Goal: Task Accomplishment & Management: Complete application form

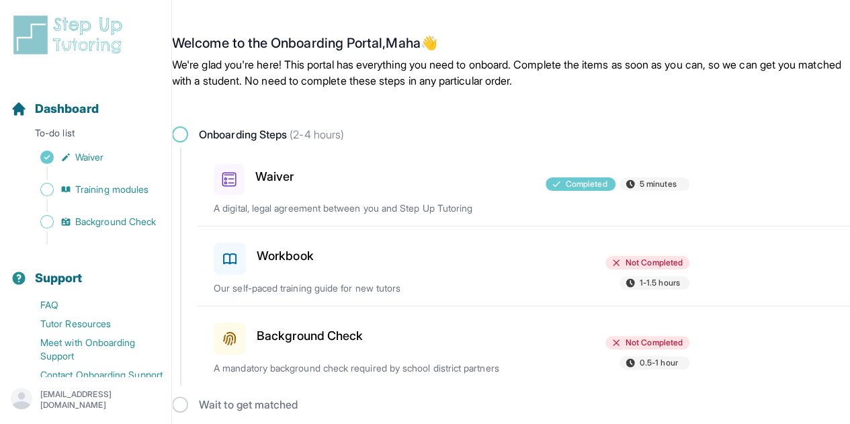
scroll to position [7, 0]
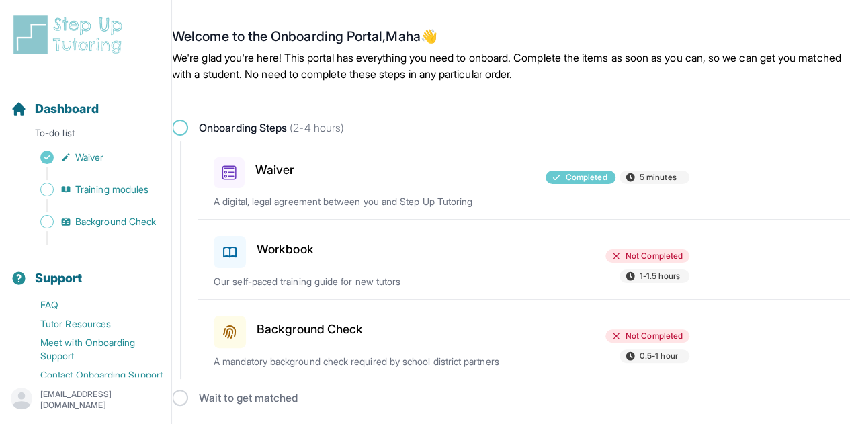
click at [272, 252] on h3 "Workbook" at bounding box center [285, 249] width 57 height 19
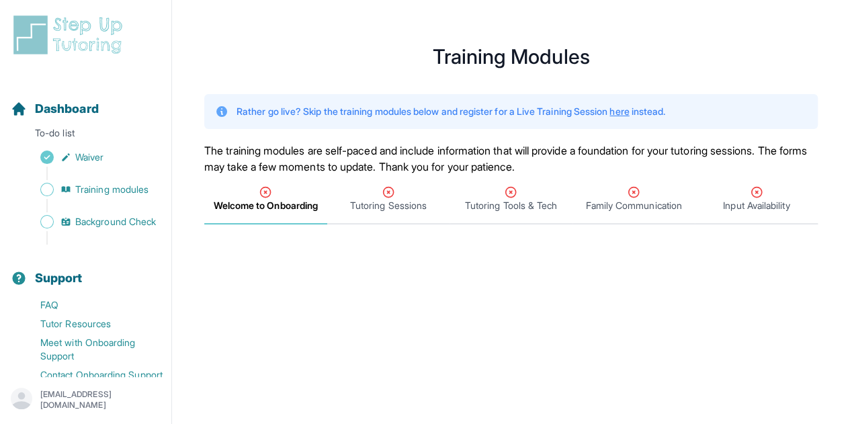
click at [261, 203] on span "Welcome to Onboarding" at bounding box center [266, 205] width 104 height 13
click at [384, 205] on span "Tutoring Sessions" at bounding box center [388, 205] width 77 height 13
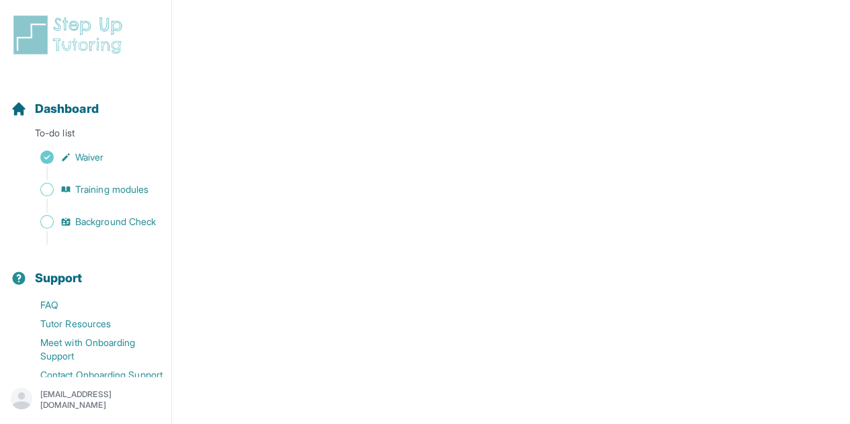
scroll to position [484, 0]
click at [71, 44] on img at bounding box center [71, 34] width 120 height 43
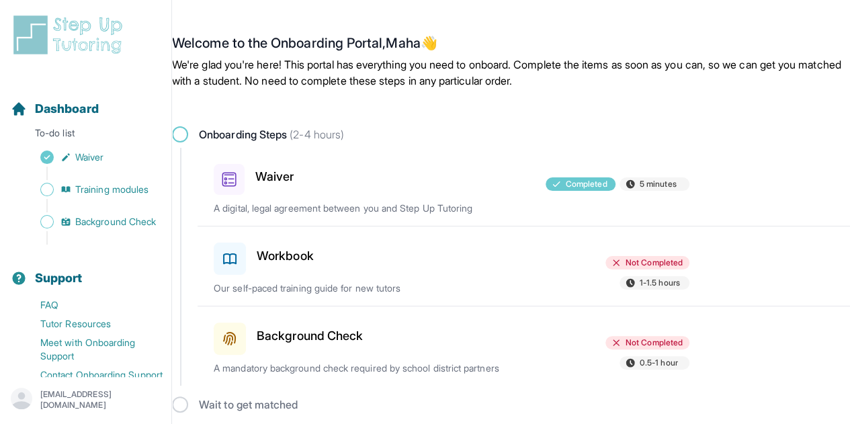
scroll to position [7, 0]
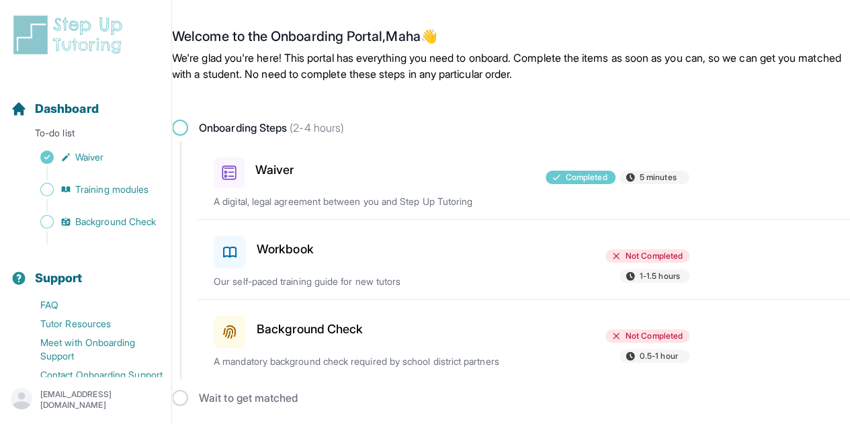
click at [277, 237] on div "Workbook" at bounding box center [291, 250] width 154 height 38
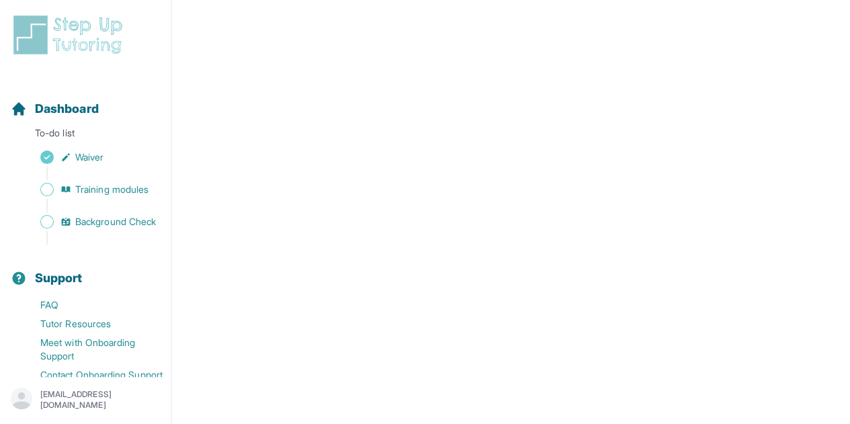
scroll to position [300, 0]
click at [132, 187] on span "Training modules" at bounding box center [111, 189] width 73 height 13
click at [67, 185] on icon "Sidebar" at bounding box center [65, 189] width 11 height 11
click at [45, 188] on span "Sidebar" at bounding box center [46, 189] width 13 height 13
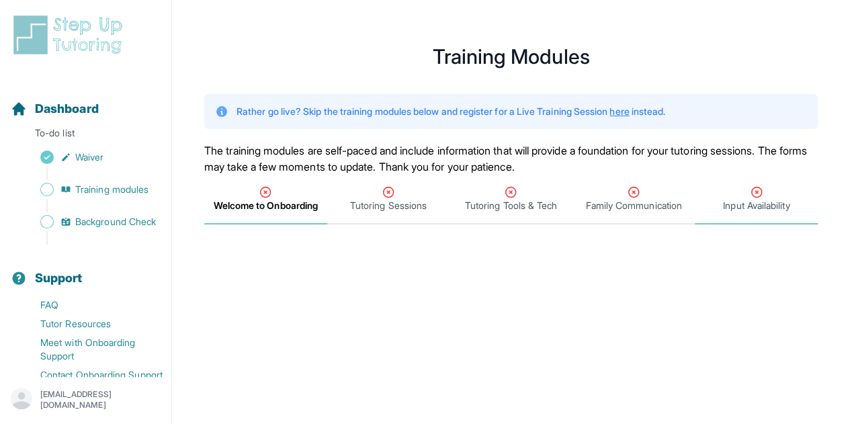
click at [735, 218] on span "Input Availability" at bounding box center [756, 200] width 123 height 50
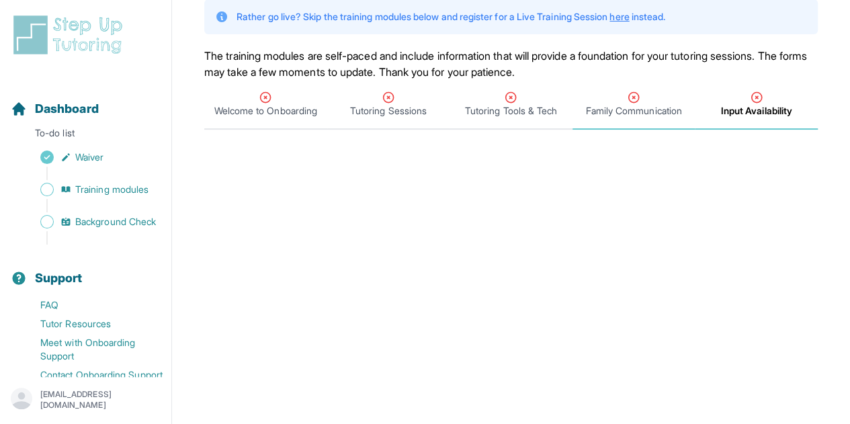
click at [638, 101] on icon "Tabs" at bounding box center [633, 97] width 13 height 13
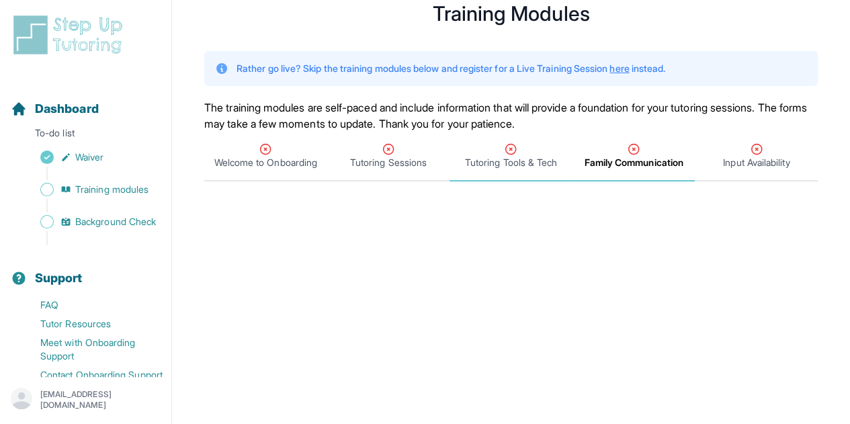
scroll to position [38, 0]
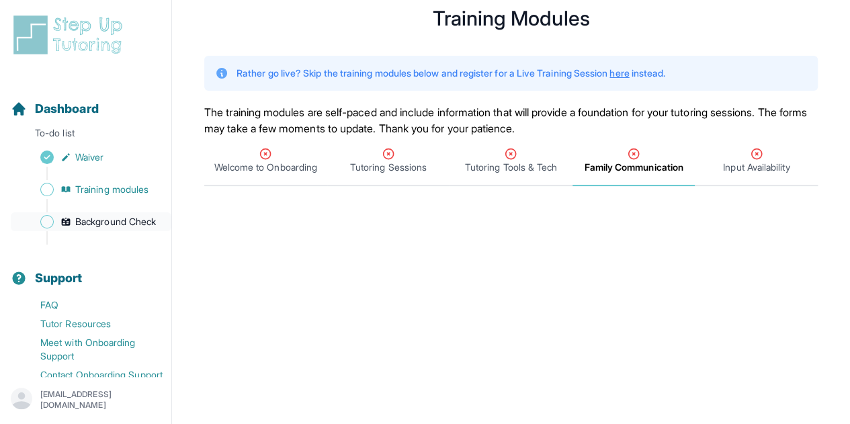
click at [103, 222] on span "Background Check" at bounding box center [115, 221] width 81 height 13
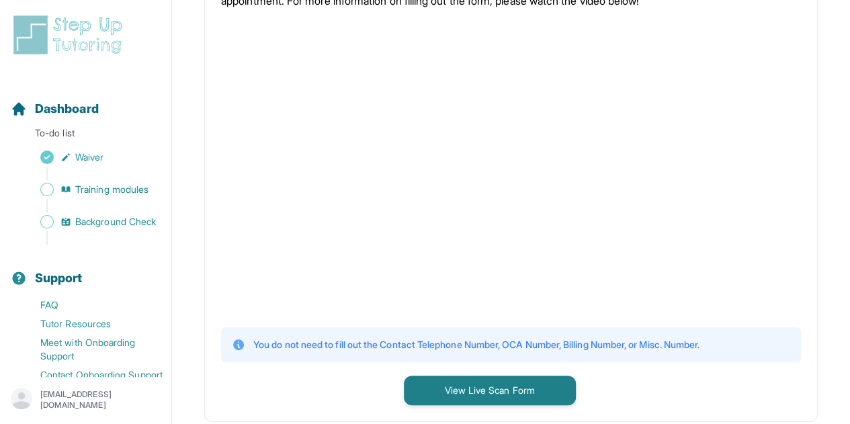
scroll to position [301, 0]
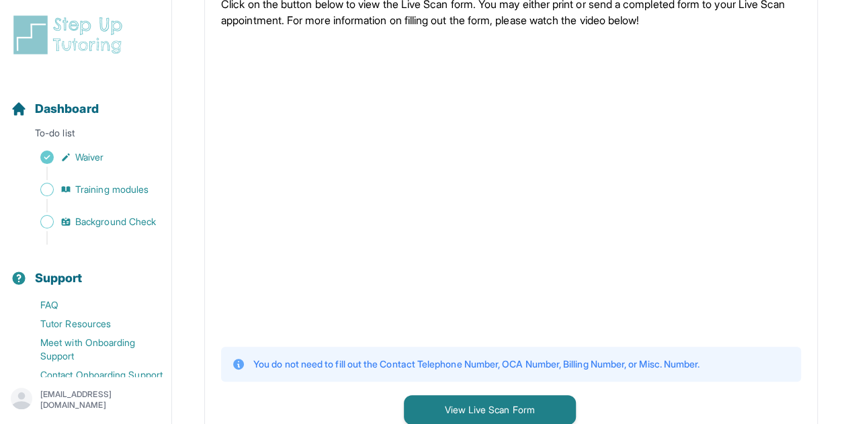
click at [766, 191] on div at bounding box center [511, 186] width 580 height 294
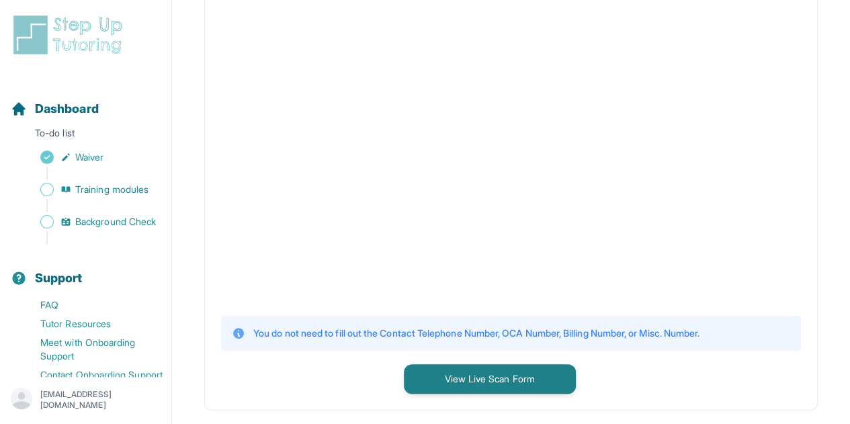
scroll to position [378, 0]
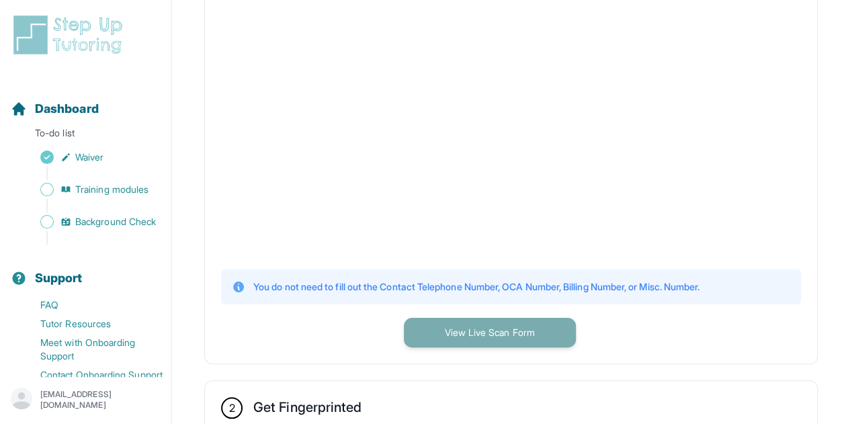
click at [434, 330] on button "View Live Scan Form" at bounding box center [490, 333] width 172 height 30
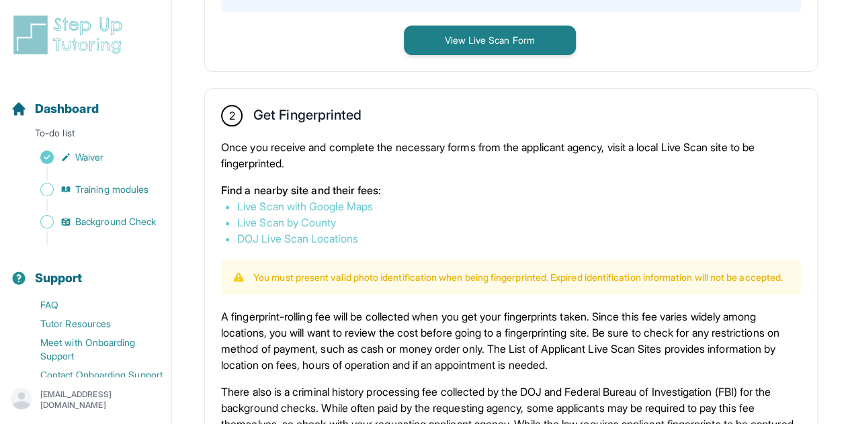
scroll to position [672, 0]
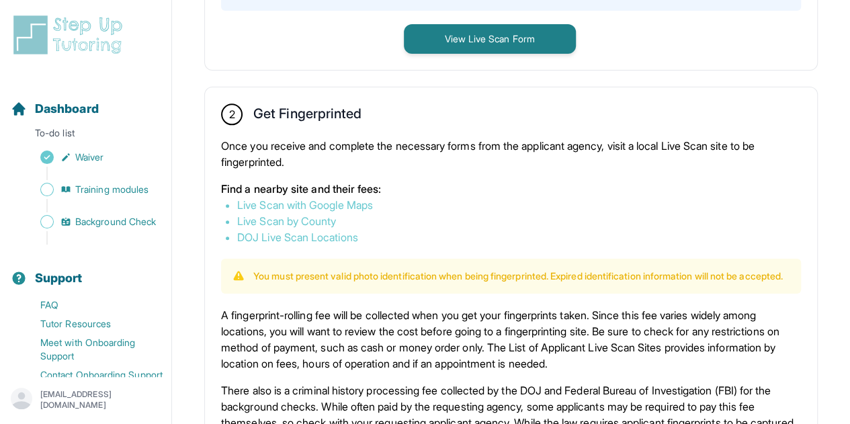
click at [241, 220] on link "Live Scan by County" at bounding box center [286, 220] width 99 height 13
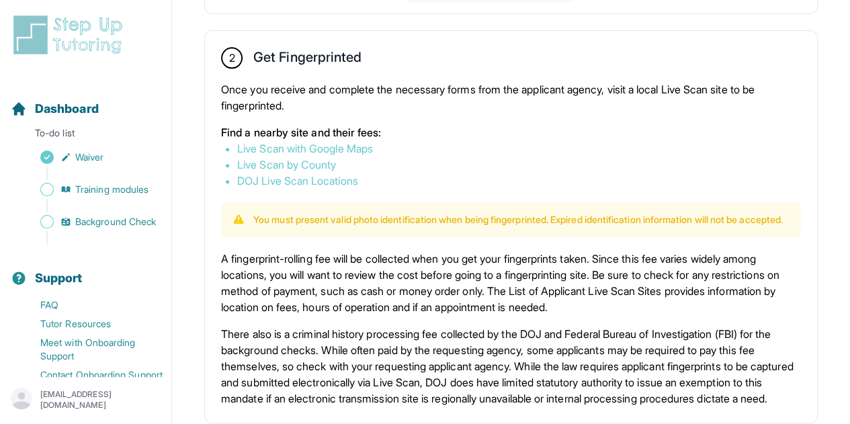
scroll to position [730, 0]
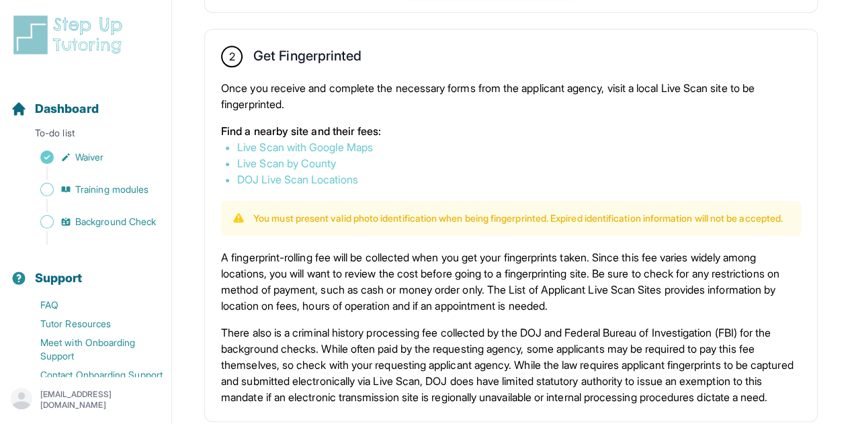
click at [321, 142] on link "Live Scan with Google Maps" at bounding box center [305, 146] width 136 height 13
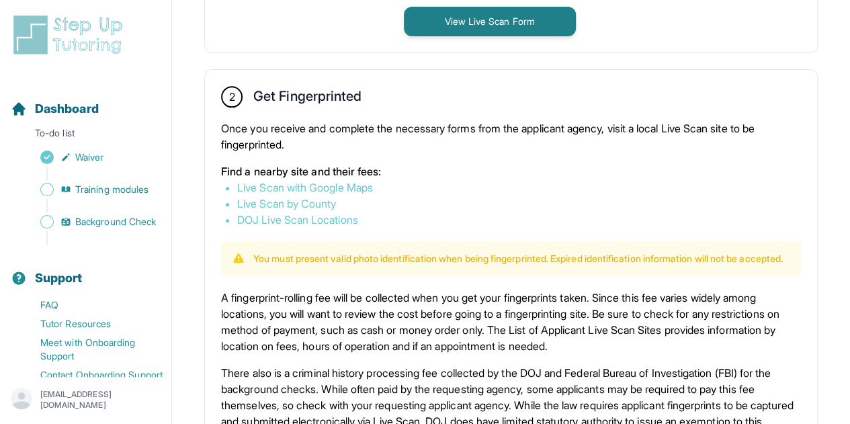
scroll to position [673, 0]
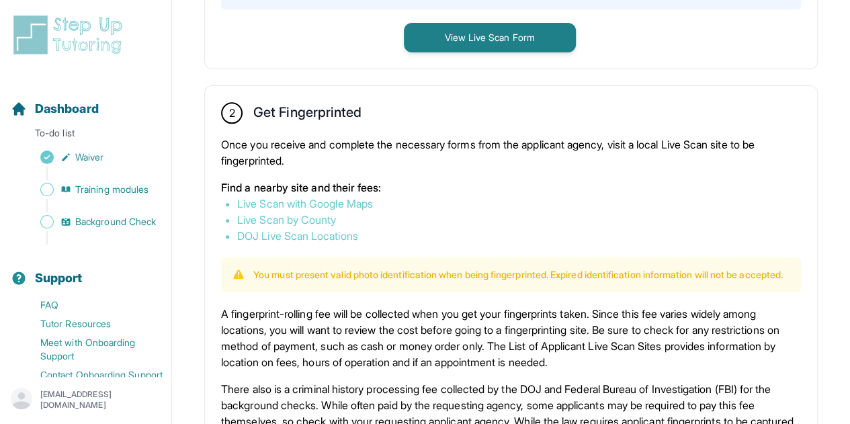
click at [295, 217] on link "Live Scan by County" at bounding box center [286, 219] width 99 height 13
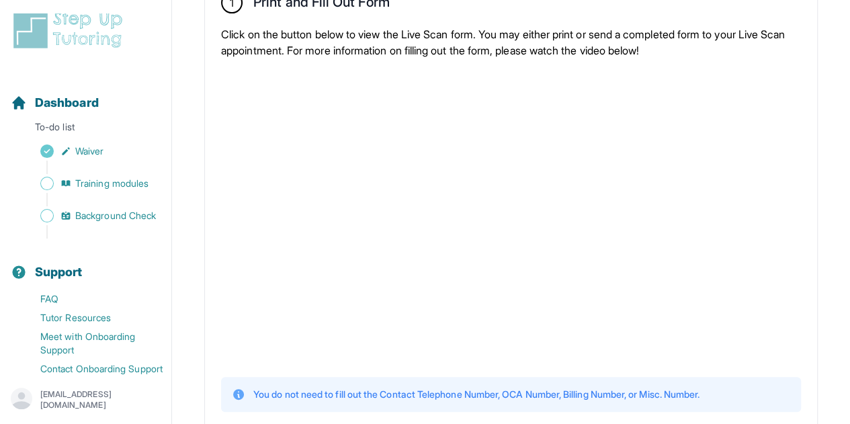
scroll to position [0, 0]
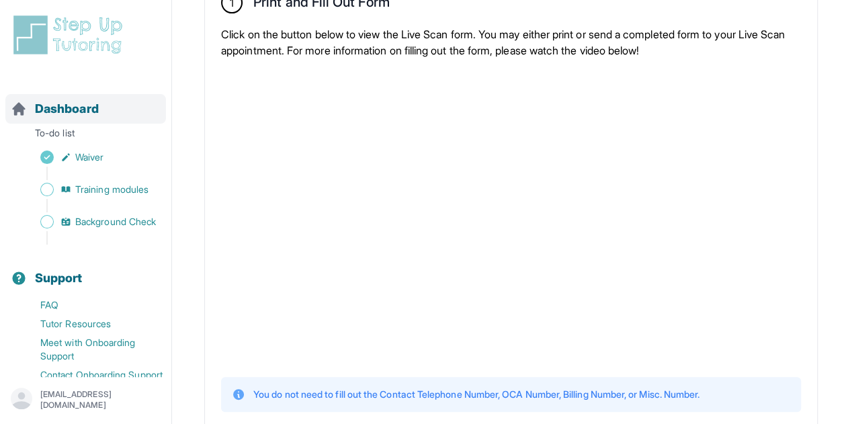
click at [65, 114] on span "Dashboard" at bounding box center [67, 108] width 64 height 19
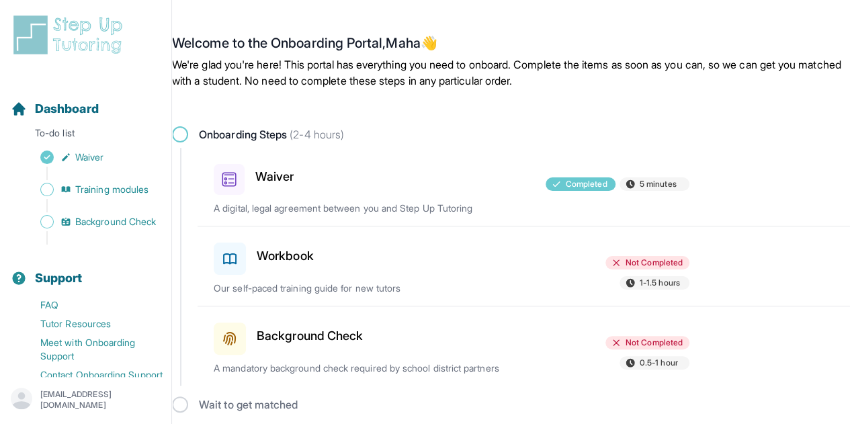
scroll to position [7, 0]
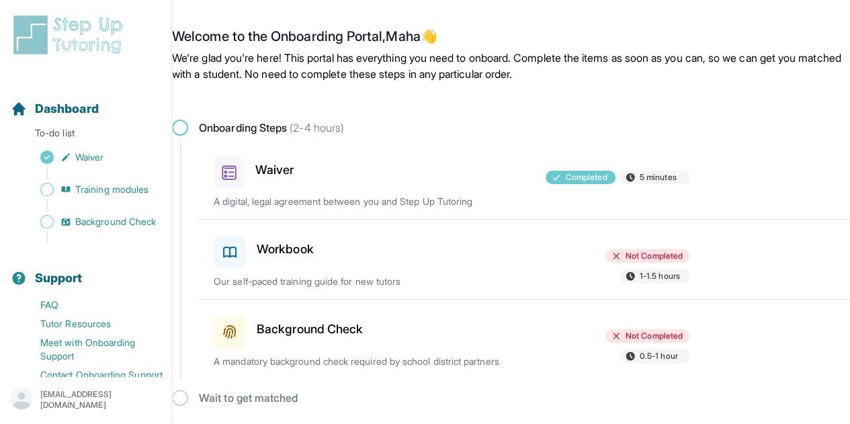
click at [304, 352] on div "Background Check Not Completed 0.5-1 hour A mandatory background check required…" at bounding box center [532, 339] width 636 height 79
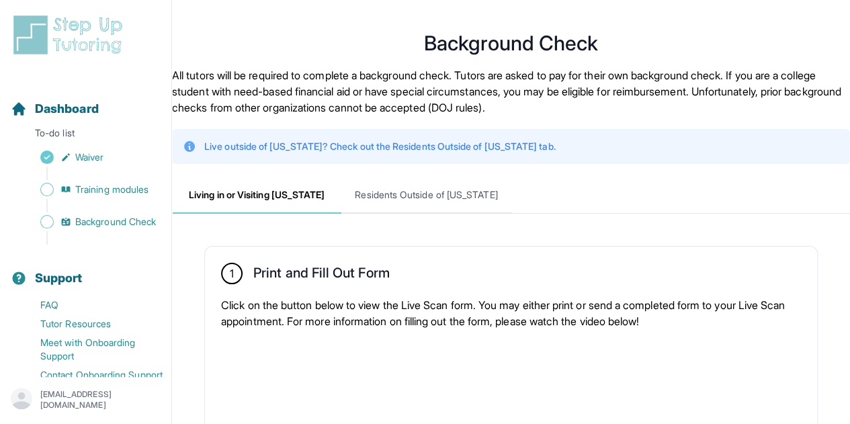
click at [120, 179] on div "Sidebar" at bounding box center [88, 173] width 155 height 13
click at [123, 186] on span "Training modules" at bounding box center [111, 189] width 73 height 13
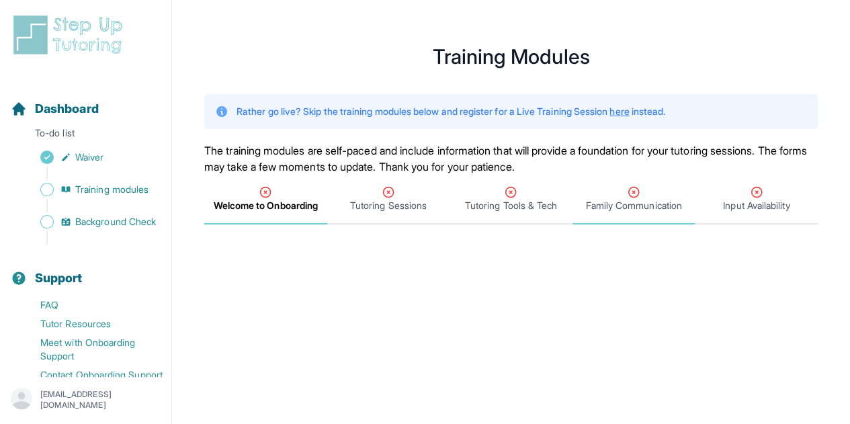
click at [634, 206] on span "Family Communication" at bounding box center [633, 205] width 96 height 13
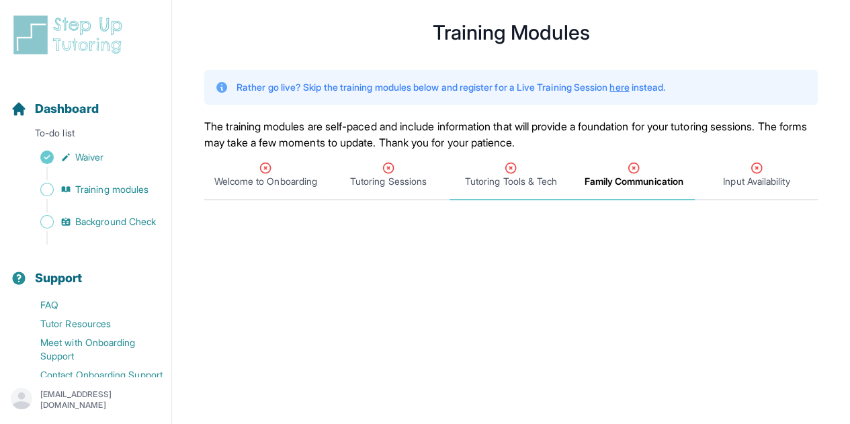
scroll to position [25, 0]
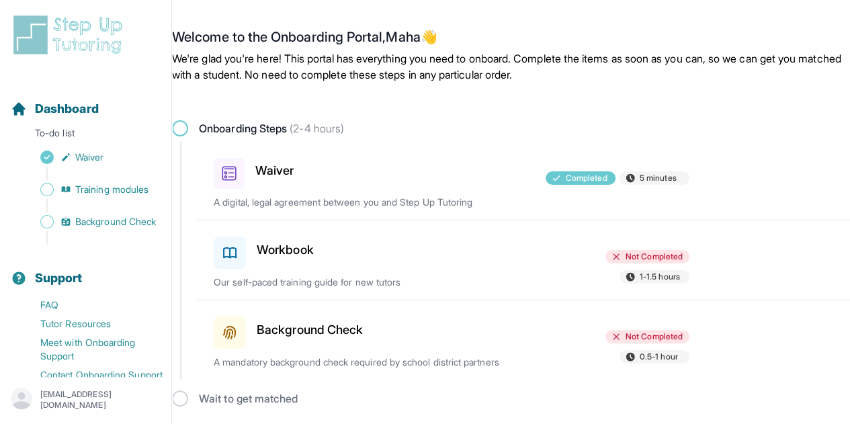
scroll to position [7, 0]
